Goal: Navigation & Orientation: Find specific page/section

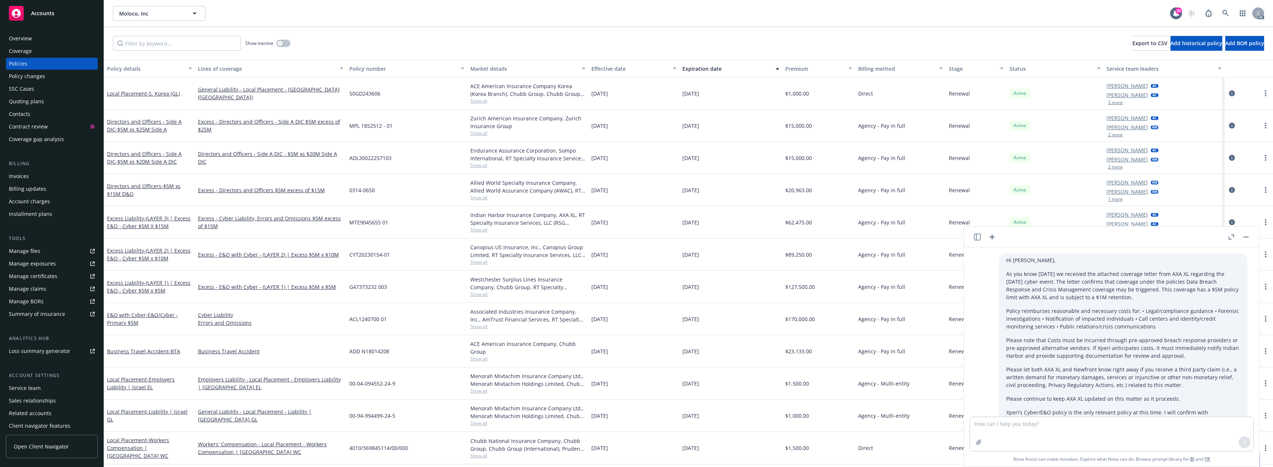
scroll to position [580, 0]
